Goal: Navigation & Orientation: Find specific page/section

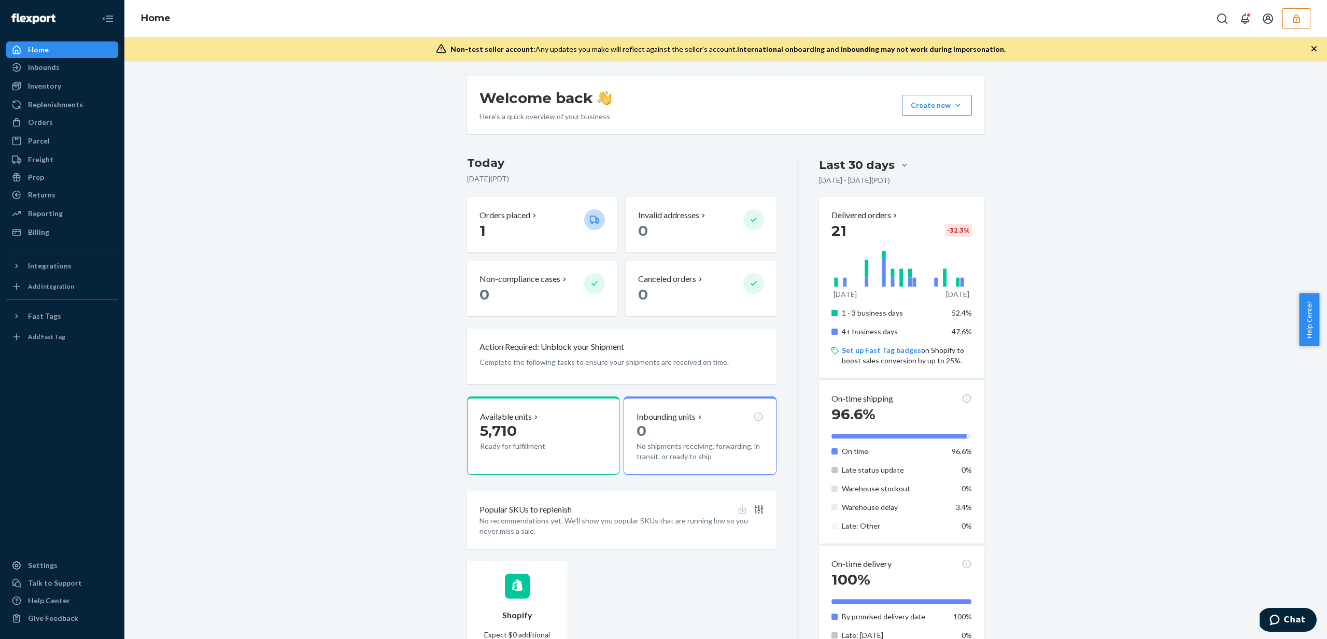
click at [1293, 21] on icon "button" at bounding box center [1296, 18] width 7 height 9
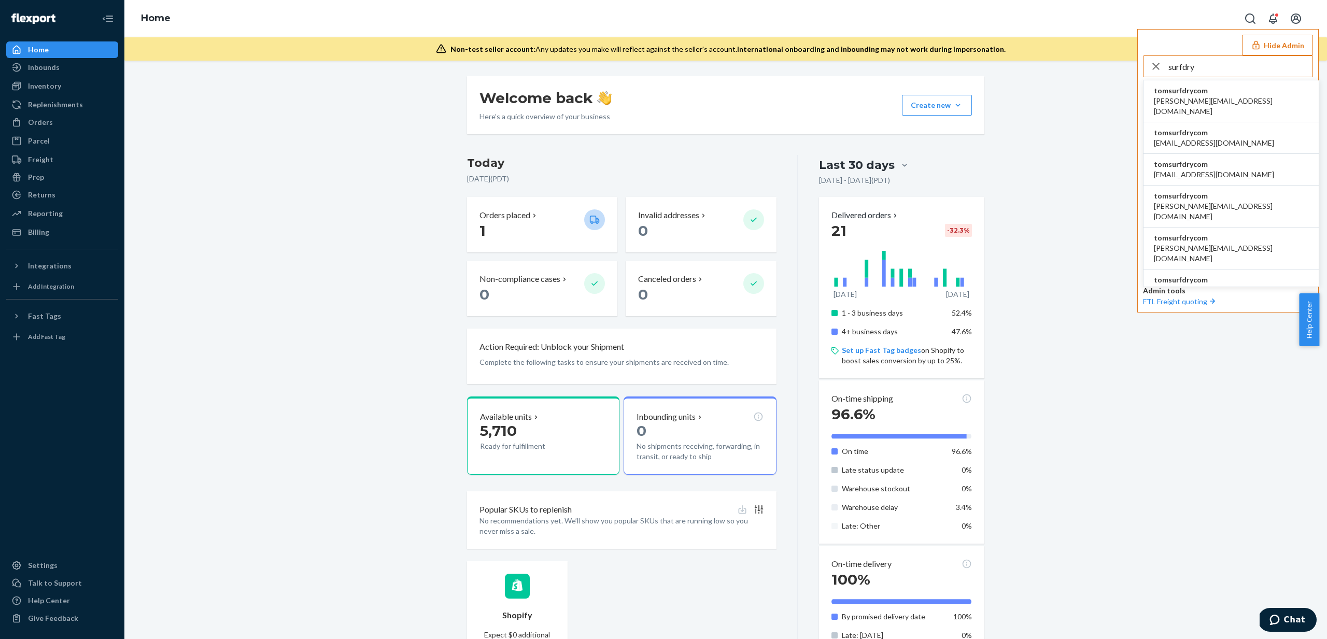
type input "surfdry"
click at [1179, 97] on span "[PERSON_NAME][EMAIL_ADDRESS][DOMAIN_NAME]" at bounding box center [1231, 106] width 154 height 21
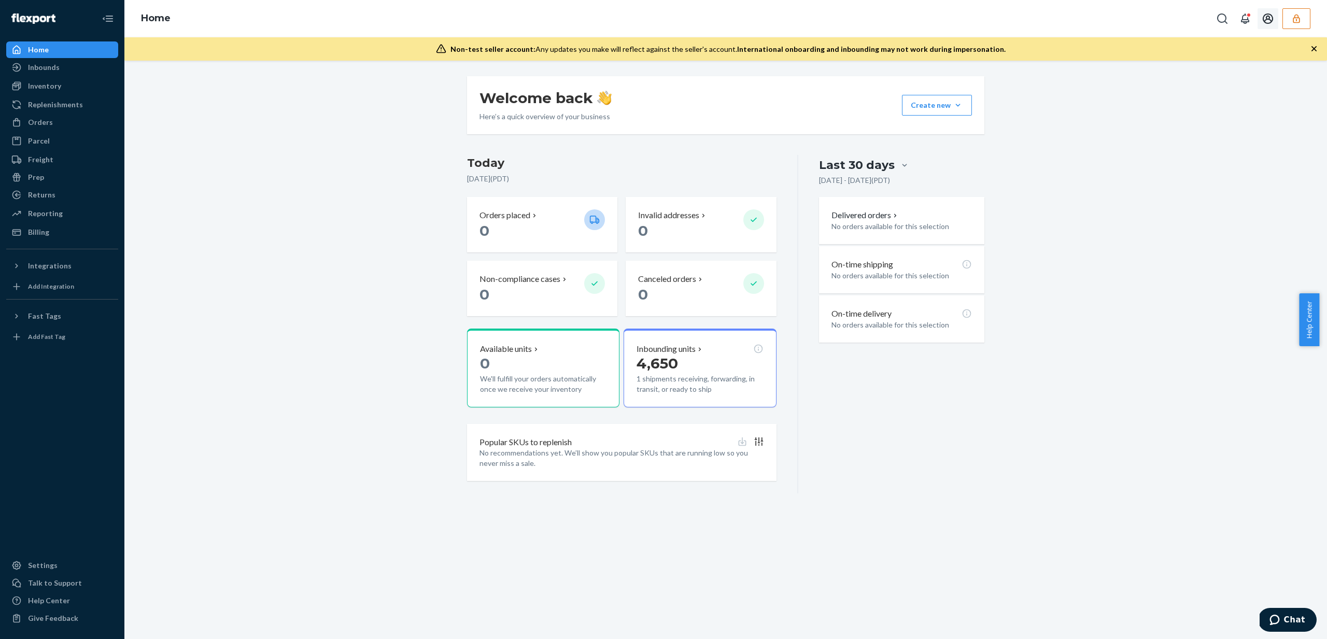
click at [1295, 19] on icon "button" at bounding box center [1296, 18] width 10 height 10
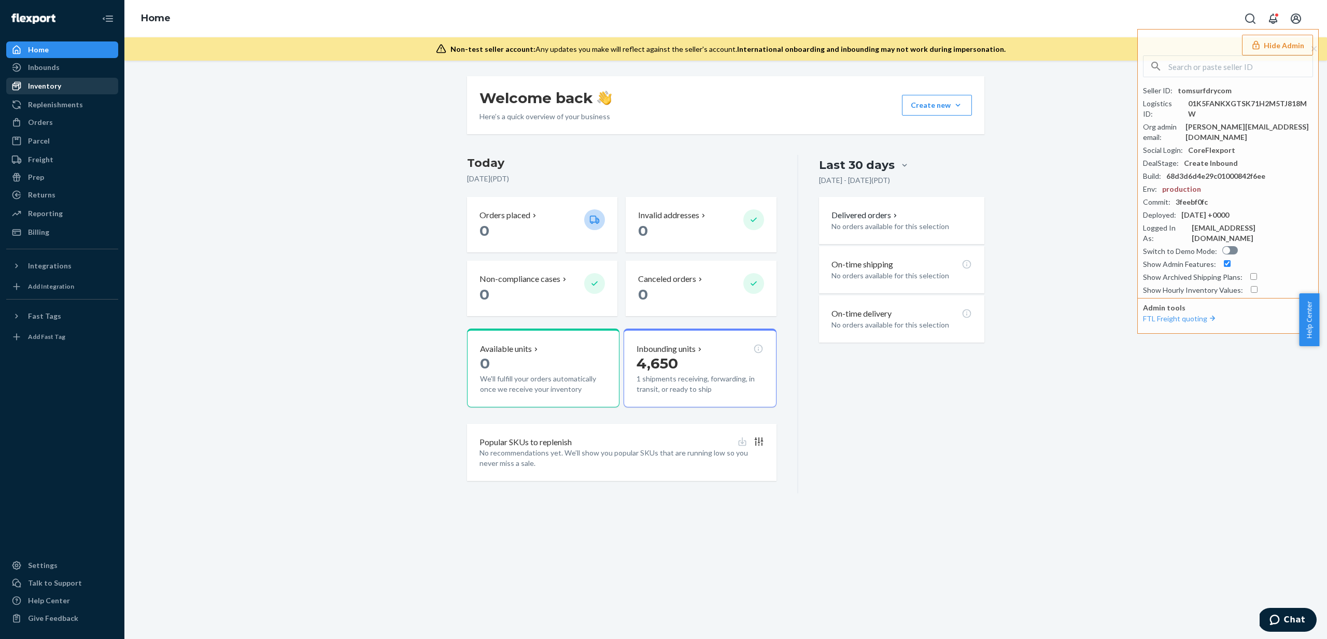
click at [59, 90] on div "Inventory" at bounding box center [44, 86] width 33 height 10
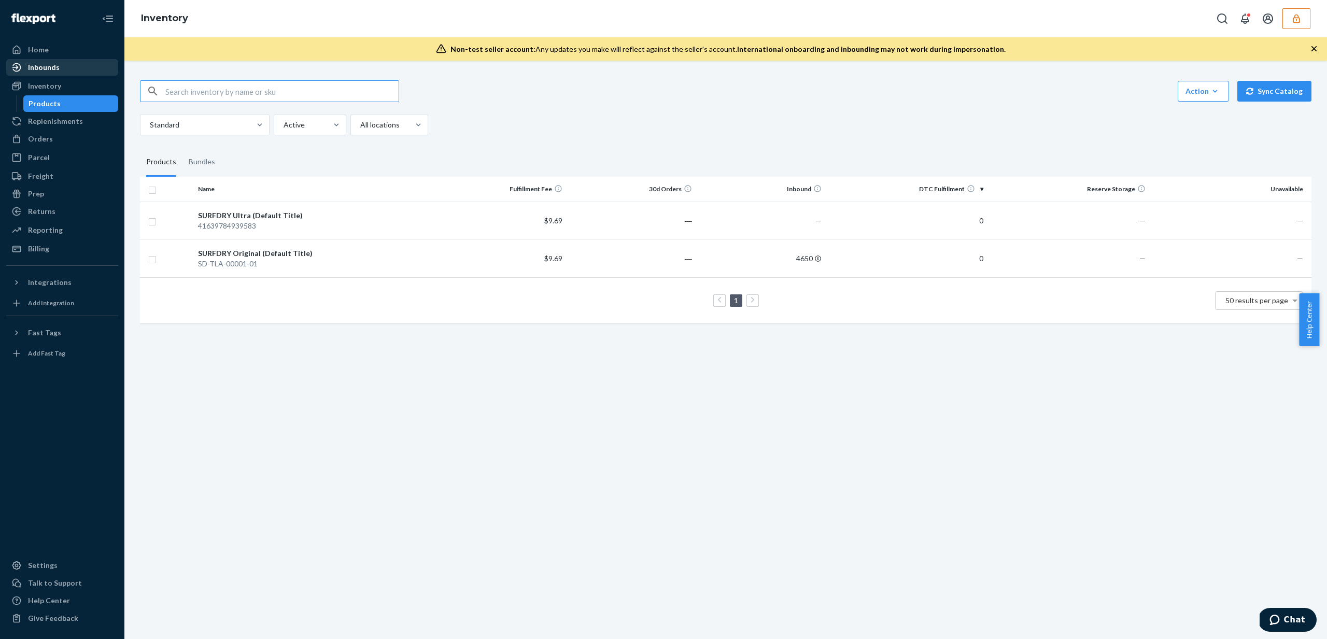
click at [67, 66] on div "Inbounds" at bounding box center [62, 67] width 110 height 15
